Goal: Task Accomplishment & Management: Use online tool/utility

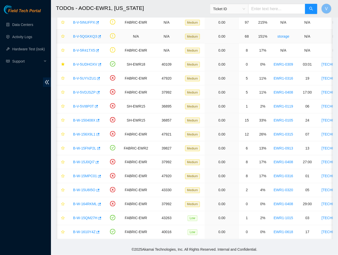
scroll to position [0, 12]
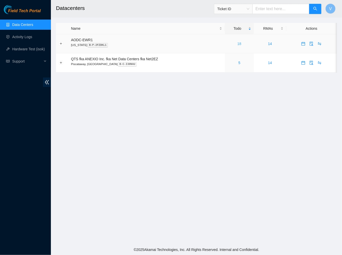
click at [239, 45] on link "18" at bounding box center [240, 44] width 4 height 4
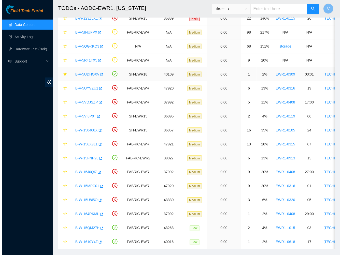
scroll to position [72, 0]
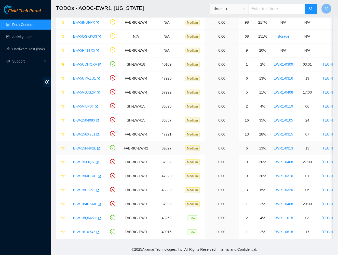
click at [87, 146] on link "B-W-15FNP2L" at bounding box center [84, 148] width 23 height 4
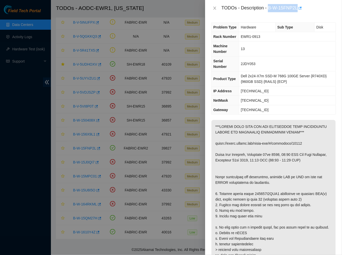
drag, startPoint x: 269, startPoint y: 8, endPoint x: 297, endPoint y: 9, distance: 28.3
click at [297, 9] on div "TODOs - Description - B-W-15FNP2L" at bounding box center [279, 8] width 115 height 8
copy div "B-W-15FNP2L"
click at [214, 7] on icon "close" at bounding box center [215, 8] width 4 height 4
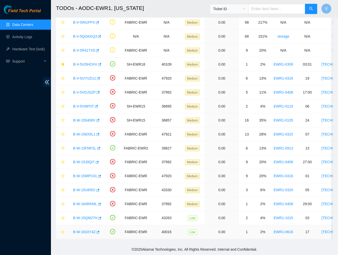
click at [84, 230] on link "B-W-1610Y4Z" at bounding box center [84, 232] width 22 height 4
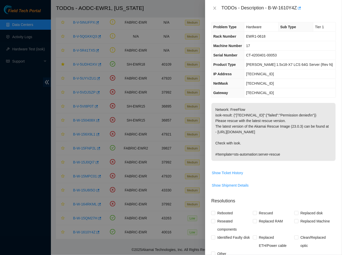
scroll to position [1, 0]
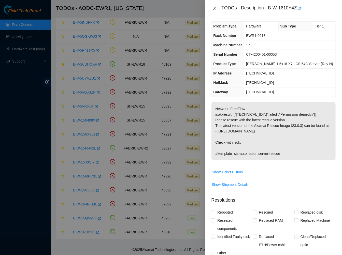
click at [216, 6] on icon "close" at bounding box center [215, 8] width 4 height 4
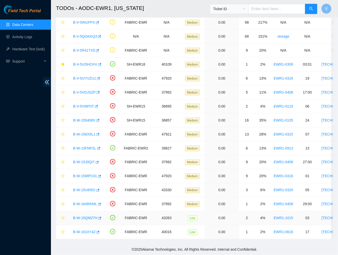
click at [90, 216] on link "B-W-15QM27H" at bounding box center [85, 218] width 24 height 4
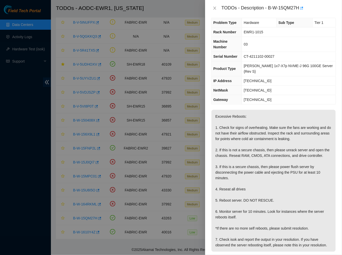
scroll to position [0, 0]
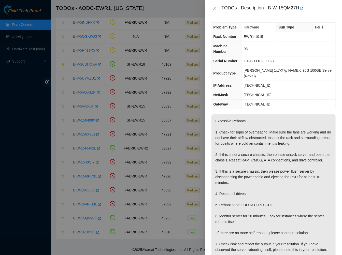
click at [257, 119] on p "Excessive Reboots: 1. Check for signs of overheating. Make sure the fans are wo…" at bounding box center [274, 186] width 124 height 142
